Goal: Task Accomplishment & Management: Use online tool/utility

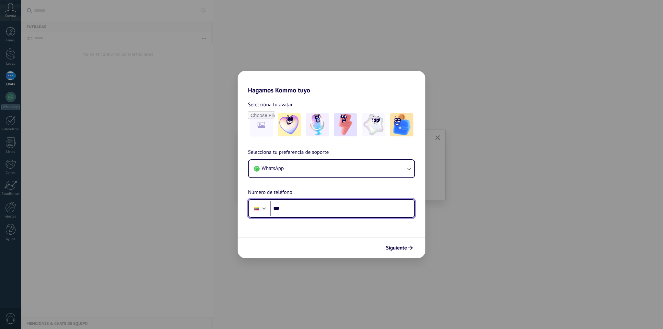
click at [302, 214] on input "***" at bounding box center [342, 208] width 144 height 15
type input "**********"
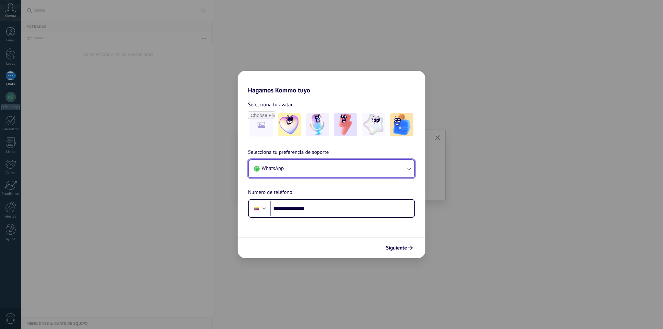
click at [364, 172] on button "WhatsApp" at bounding box center [331, 168] width 166 height 17
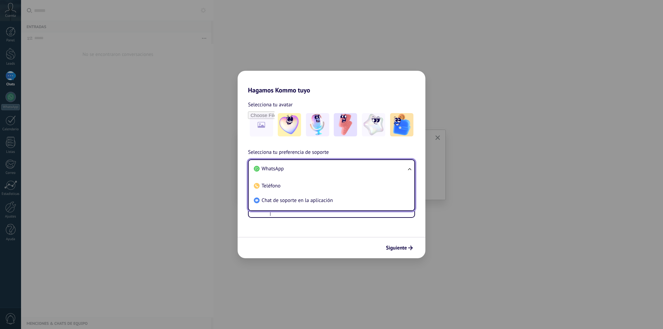
click at [360, 168] on li "WhatsApp" at bounding box center [330, 169] width 158 height 15
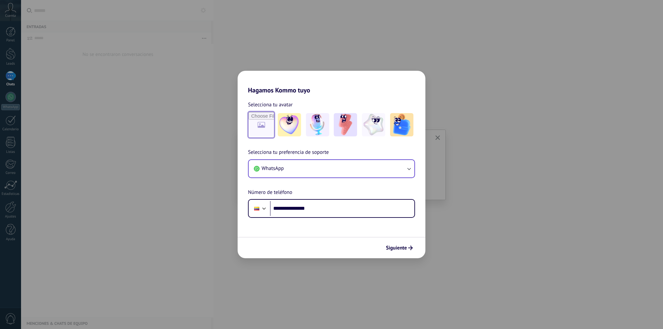
click at [261, 124] on input "file" at bounding box center [260, 124] width 25 height 25
click at [258, 121] on input "file" at bounding box center [260, 124] width 25 height 25
type input "**********"
click at [262, 125] on img at bounding box center [260, 124] width 23 height 23
click at [262, 128] on img at bounding box center [260, 124] width 23 height 23
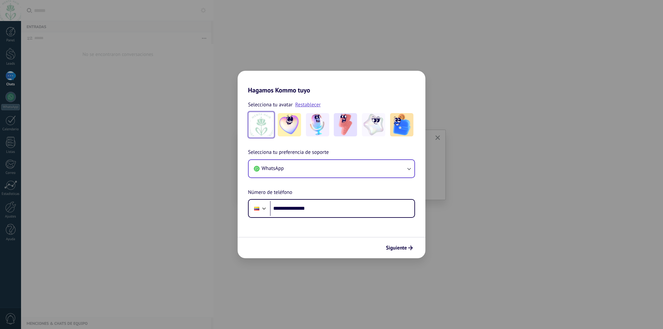
click at [262, 128] on img at bounding box center [260, 124] width 23 height 23
click at [310, 106] on link "Restablecer" at bounding box center [308, 105] width 26 height 6
click at [272, 115] on input "file" at bounding box center [260, 124] width 25 height 25
type input "**********"
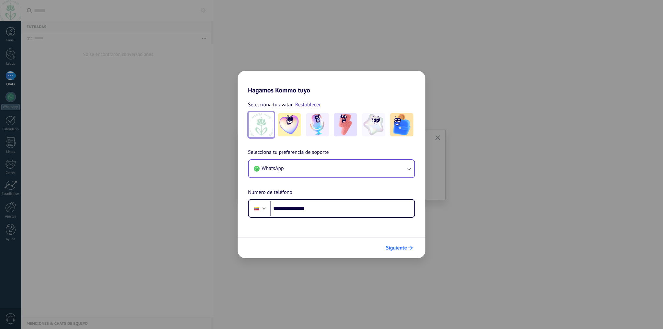
click at [396, 246] on span "Siguiente" at bounding box center [396, 248] width 21 height 5
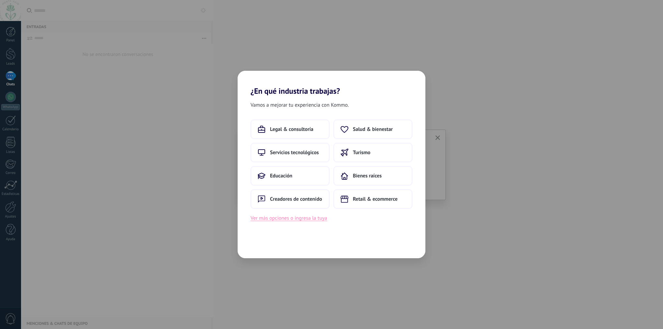
click at [295, 219] on button "Ver más opciones o ingresa la tuya" at bounding box center [288, 218] width 76 height 8
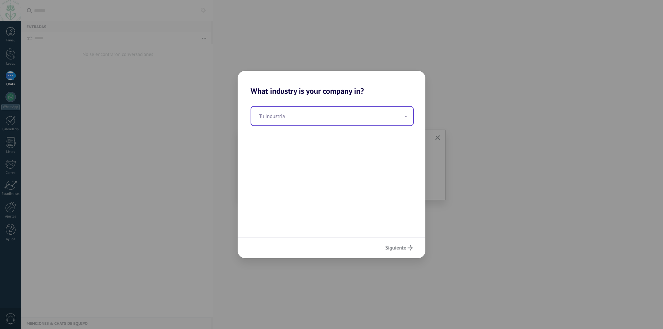
click at [281, 117] on input "text" at bounding box center [332, 116] width 162 height 19
type input "*******"
click at [405, 247] on span "Siguiente" at bounding box center [395, 248] width 21 height 5
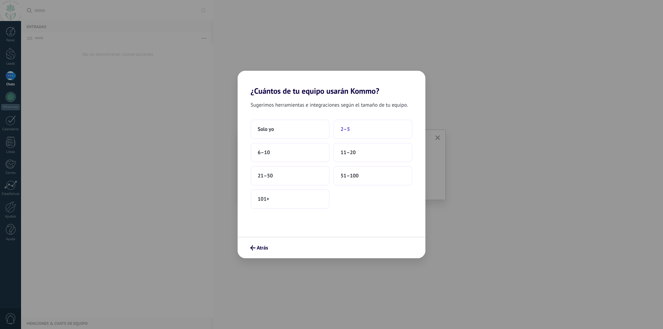
click at [357, 128] on button "2–5" at bounding box center [372, 129] width 79 height 19
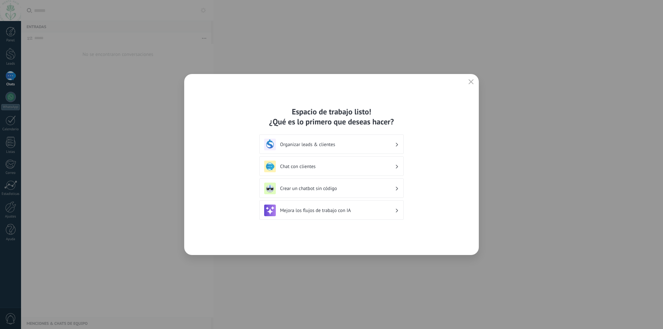
click at [387, 145] on h3 "Organizar leads & clientes" at bounding box center [337, 145] width 115 height 6
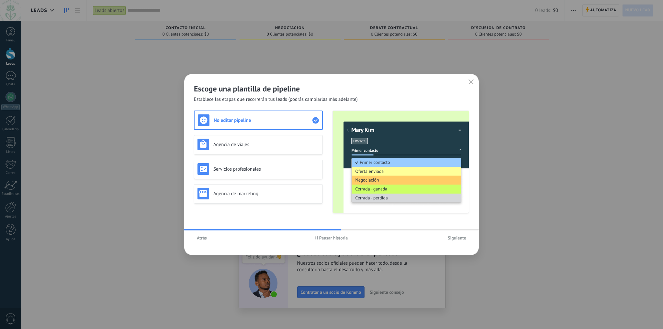
click at [203, 240] on span "Atrás" at bounding box center [202, 238] width 10 height 5
click at [454, 236] on span "Siguiente" at bounding box center [456, 238] width 18 height 5
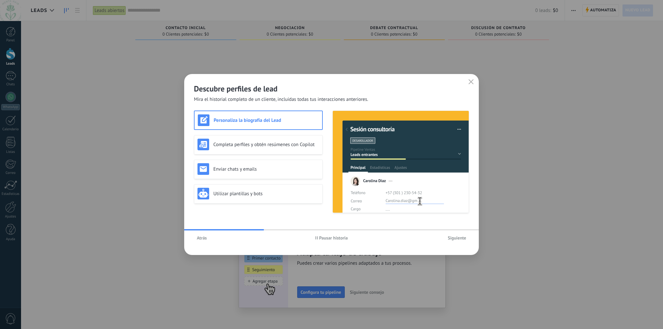
click at [460, 238] on span "Siguiente" at bounding box center [456, 238] width 18 height 5
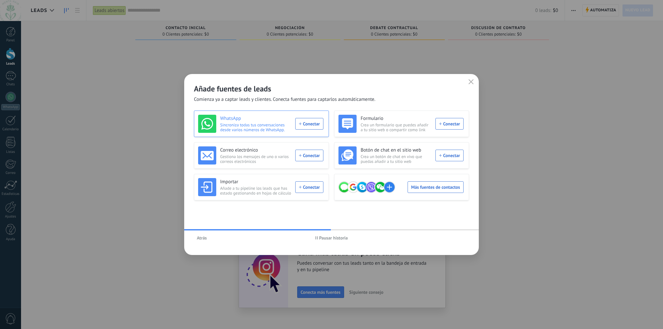
click at [312, 124] on div "WhatsApp Sincroniza todas tus conversaciones desde varios números de WhatsApp. …" at bounding box center [260, 124] width 125 height 18
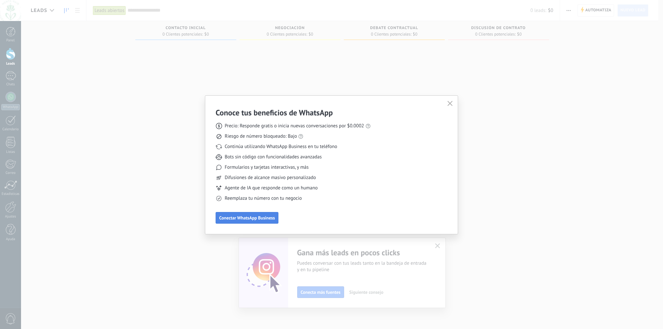
click at [260, 219] on span "Conectar WhatsApp Business" at bounding box center [247, 218] width 56 height 5
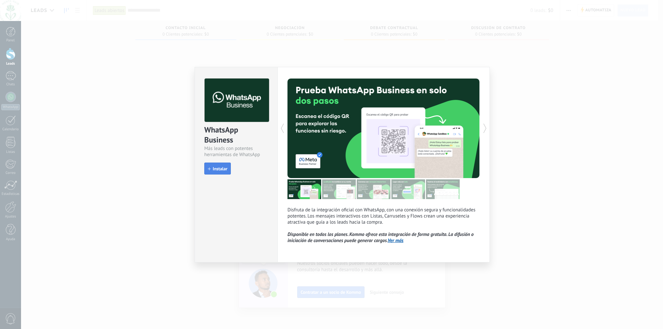
click at [217, 168] on span "Instalar" at bounding box center [220, 169] width 15 height 5
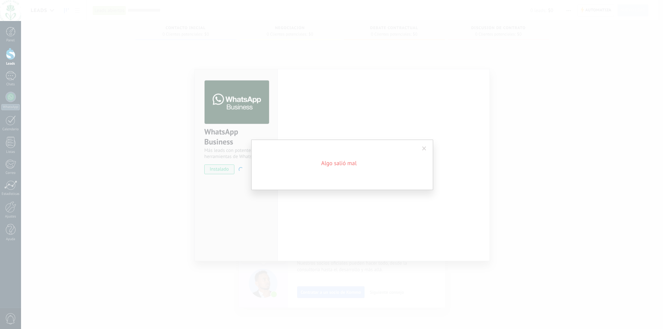
click at [419, 146] on span at bounding box center [424, 148] width 11 height 11
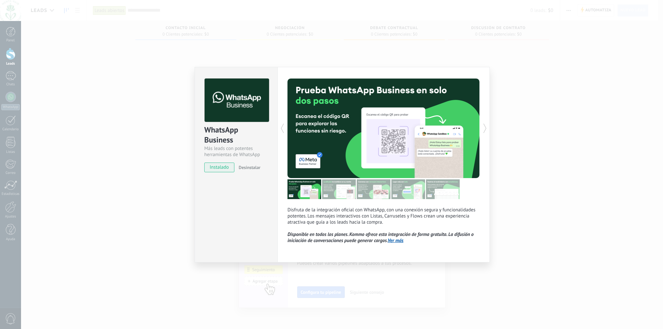
click at [219, 169] on span "instalado" at bounding box center [218, 168] width 29 height 10
click at [224, 167] on span "instalado" at bounding box center [218, 168] width 29 height 10
click at [386, 130] on div at bounding box center [431, 129] width 96 height 100
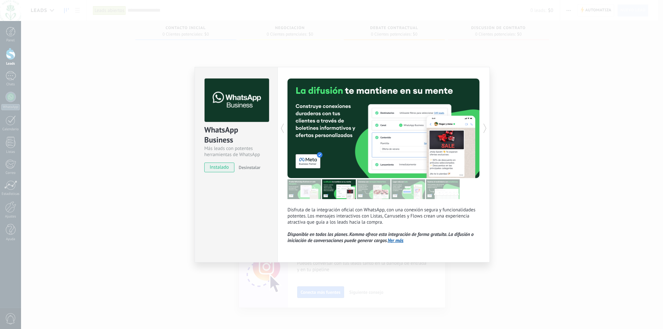
click at [357, 142] on div at bounding box center [335, 129] width 96 height 100
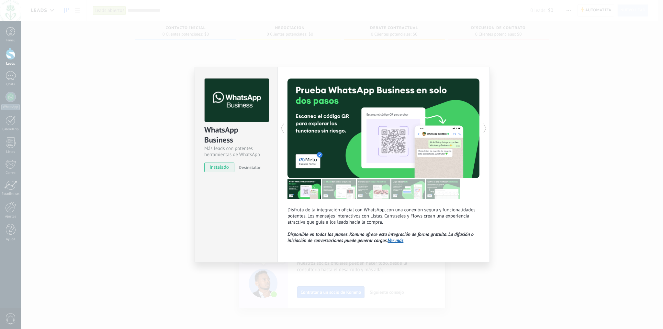
click at [395, 242] on link "Ver más" at bounding box center [396, 241] width 16 height 6
click at [282, 128] on icon at bounding box center [282, 128] width 6 height 13
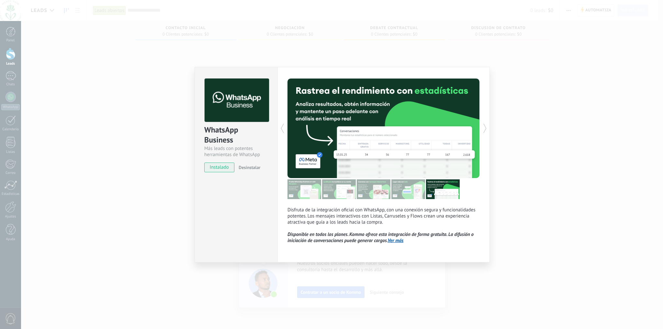
click at [282, 128] on icon at bounding box center [282, 128] width 6 height 13
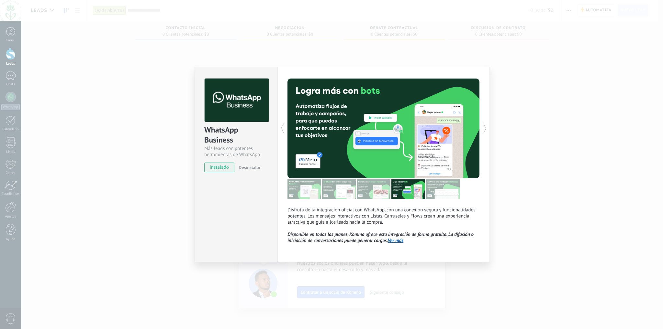
click at [282, 128] on icon at bounding box center [282, 128] width 6 height 13
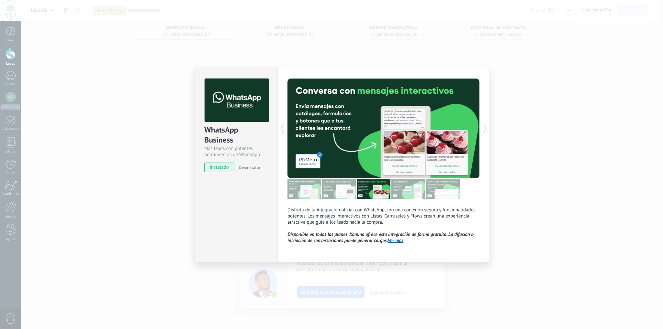
click at [282, 128] on icon at bounding box center [282, 128] width 6 height 13
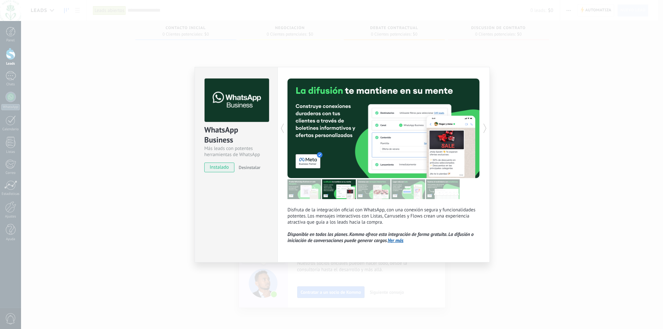
click at [519, 220] on div "WhatsApp Business Más leads con potentes herramientas de WhatsApp instalado Des…" at bounding box center [342, 164] width 642 height 329
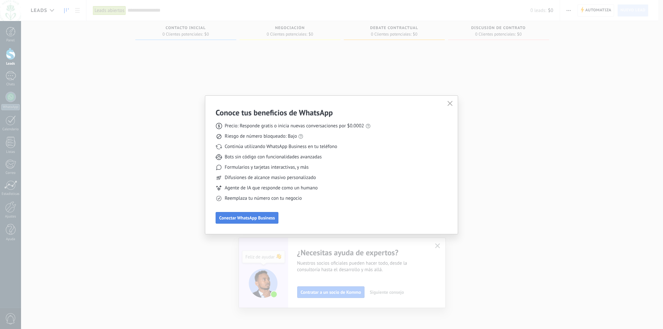
click at [247, 218] on span "Conectar WhatsApp Business" at bounding box center [247, 218] width 56 height 5
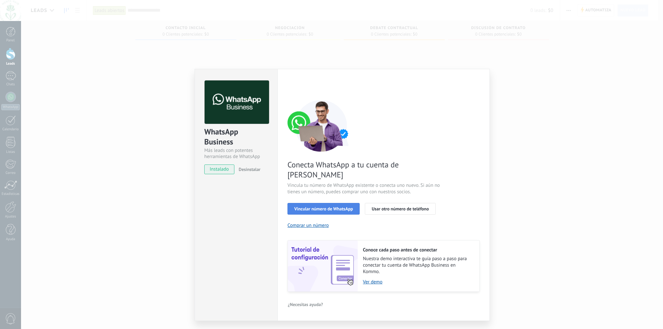
click at [329, 207] on span "Vincular número de WhatsApp" at bounding box center [323, 209] width 59 height 5
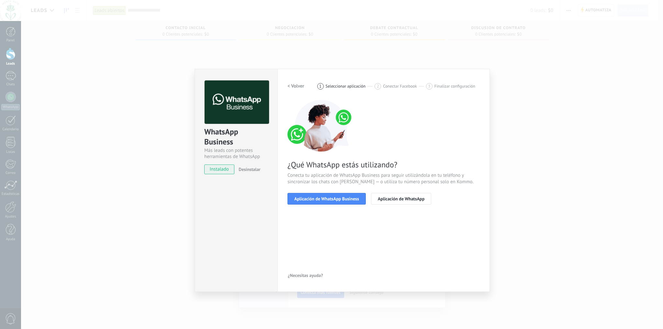
click at [295, 84] on h2 "< Volver" at bounding box center [295, 86] width 17 height 6
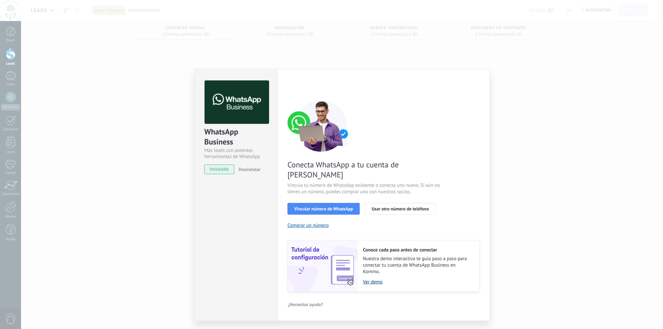
click at [372, 279] on link "Ver demo" at bounding box center [418, 282] width 110 height 6
click at [328, 207] on span "Vincular número de WhatsApp" at bounding box center [323, 209] width 59 height 5
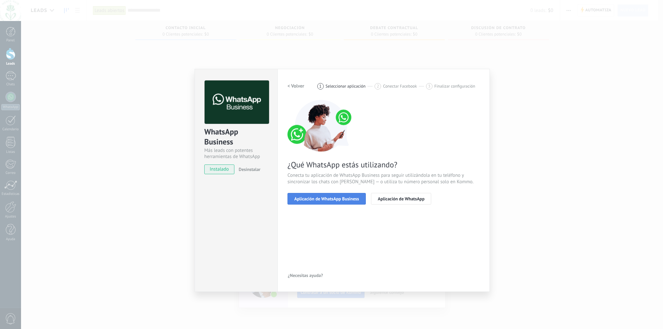
click at [316, 200] on span "Aplicación de WhatsApp Business" at bounding box center [326, 199] width 65 height 5
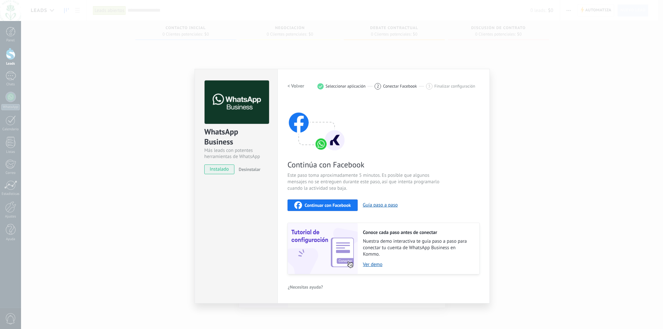
click at [339, 206] on span "Continuar con Facebook" at bounding box center [327, 205] width 46 height 5
